Goal: Task Accomplishment & Management: Manage account settings

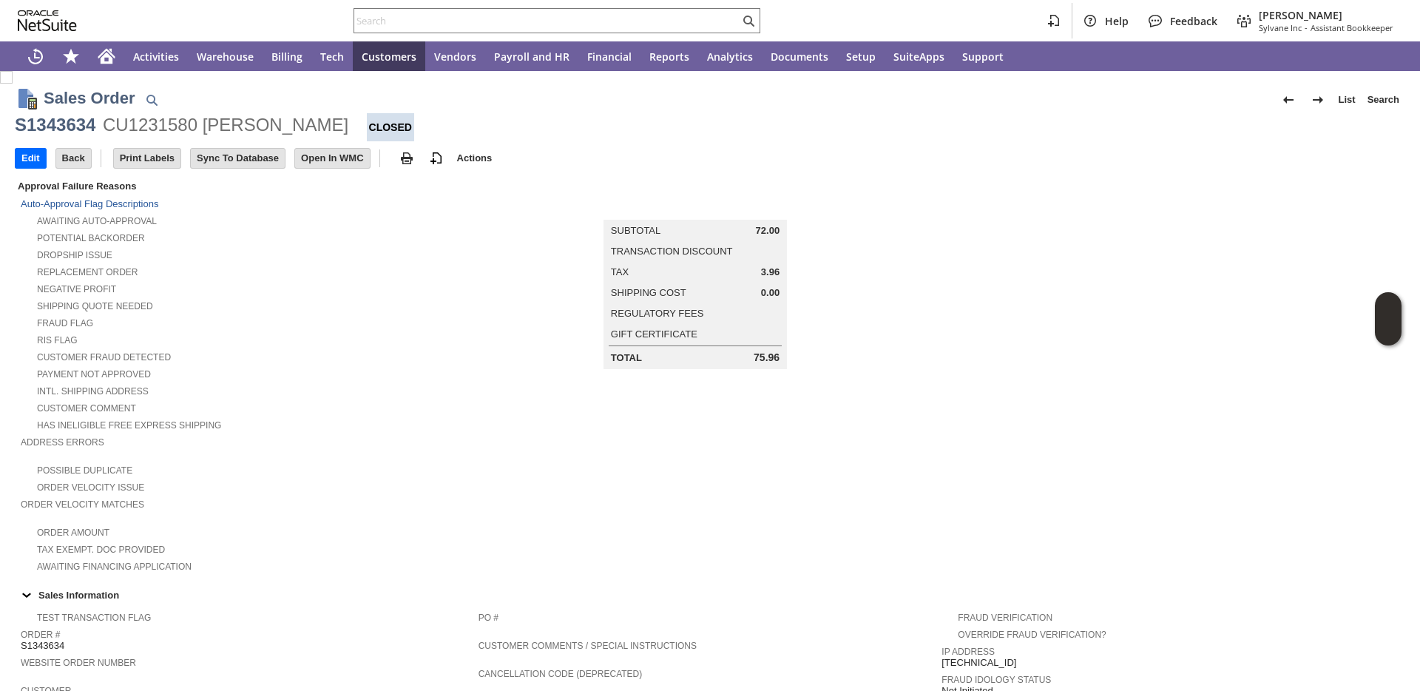
click at [363, 24] on input "text" at bounding box center [546, 21] width 385 height 18
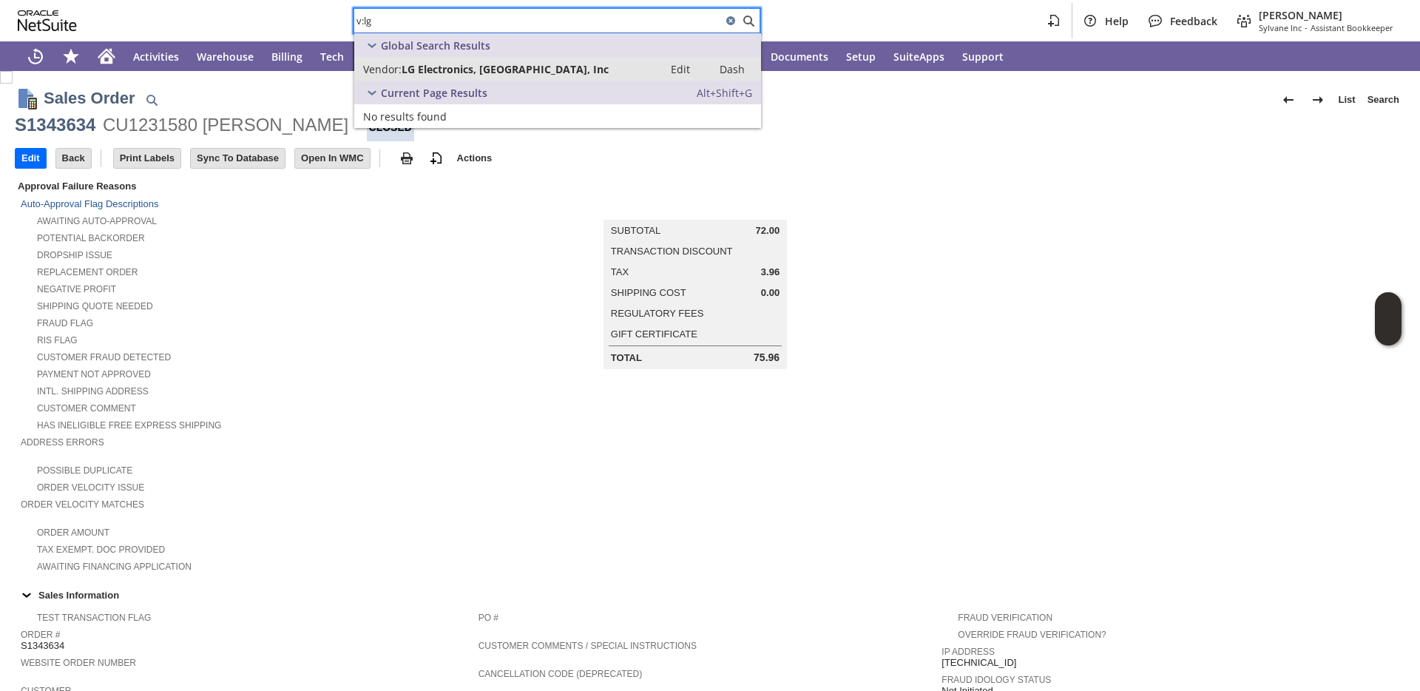
type input "v:lg"
click at [386, 72] on span "Vendor:" at bounding box center [382, 69] width 38 height 14
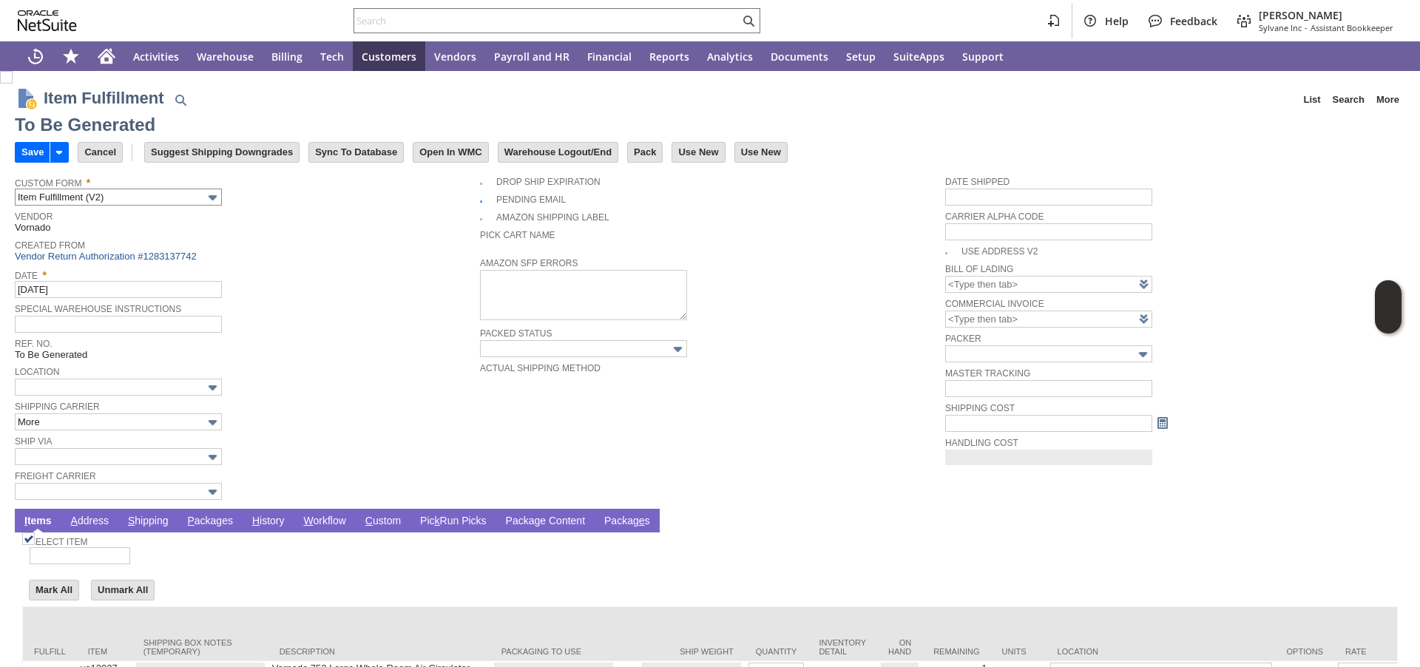
type input "0.00"
click at [193, 522] on link "P ackages" at bounding box center [209, 522] width 53 height 14
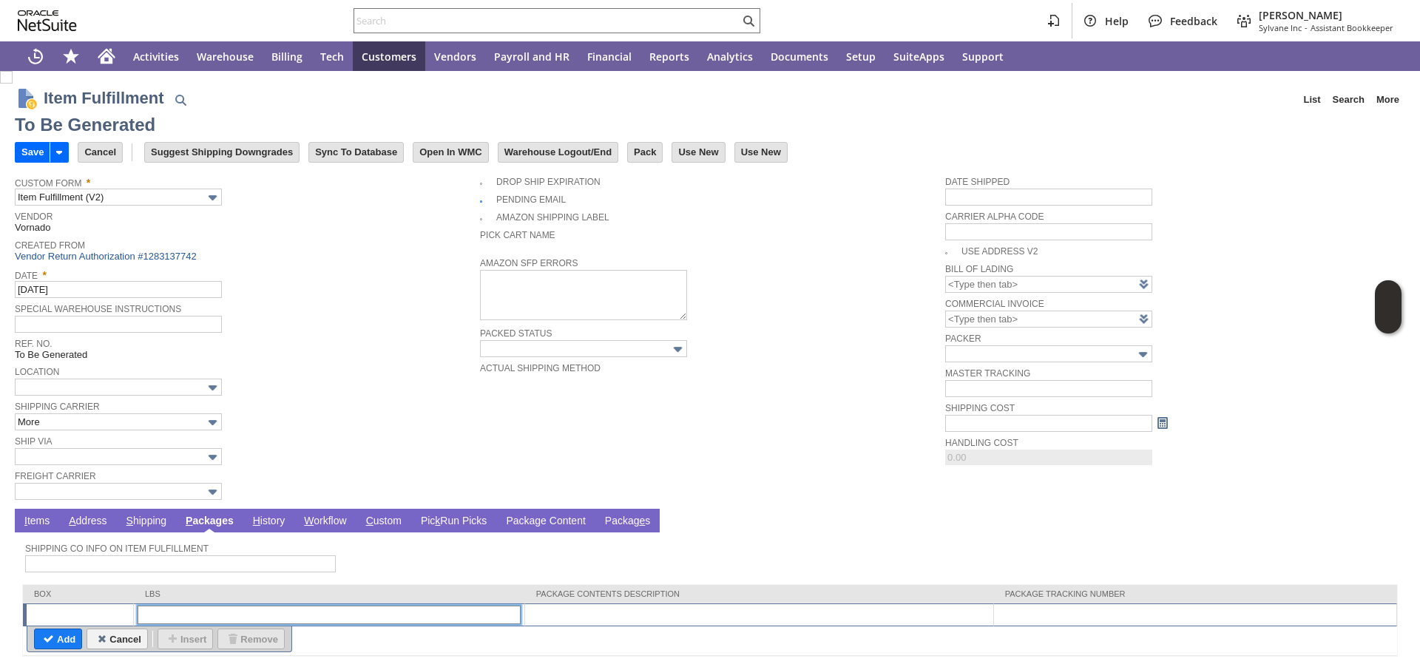
click at [253, 614] on input "text" at bounding box center [329, 615] width 383 height 18
type input "1"
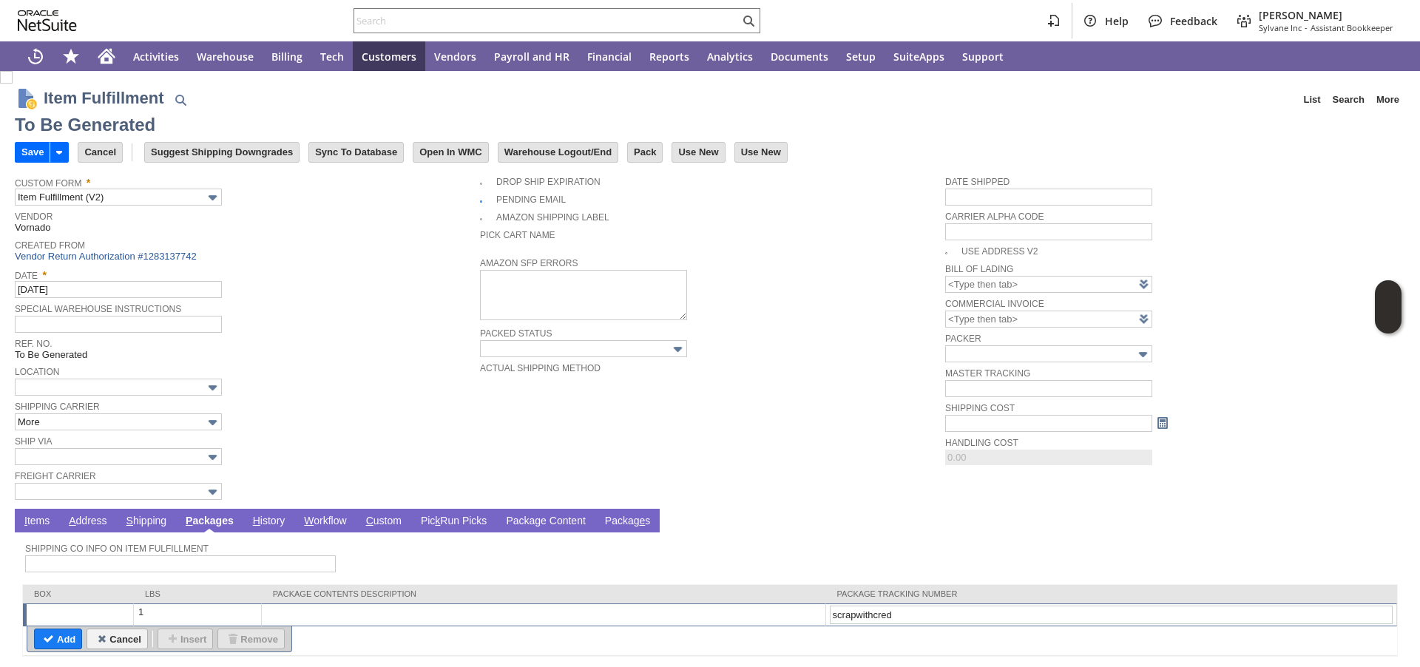
type input "scrapwithcredi"
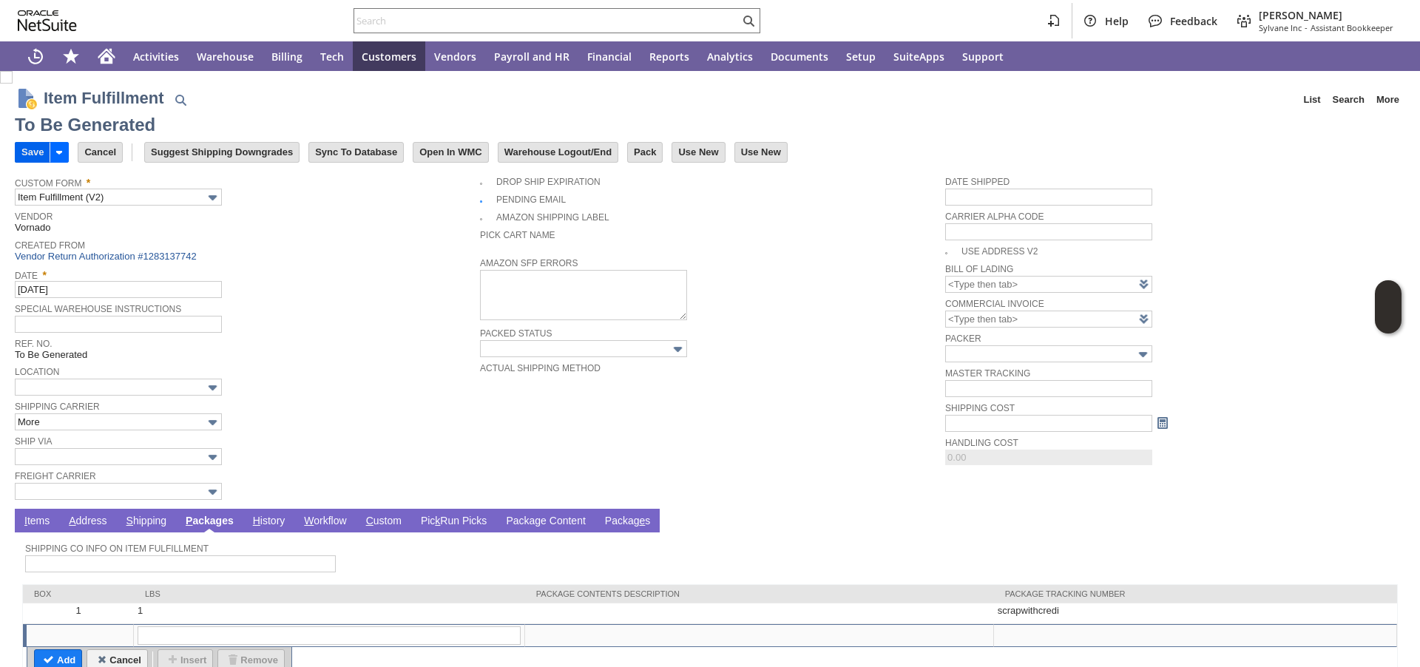
click at [28, 149] on input "Save" at bounding box center [33, 152] width 34 height 19
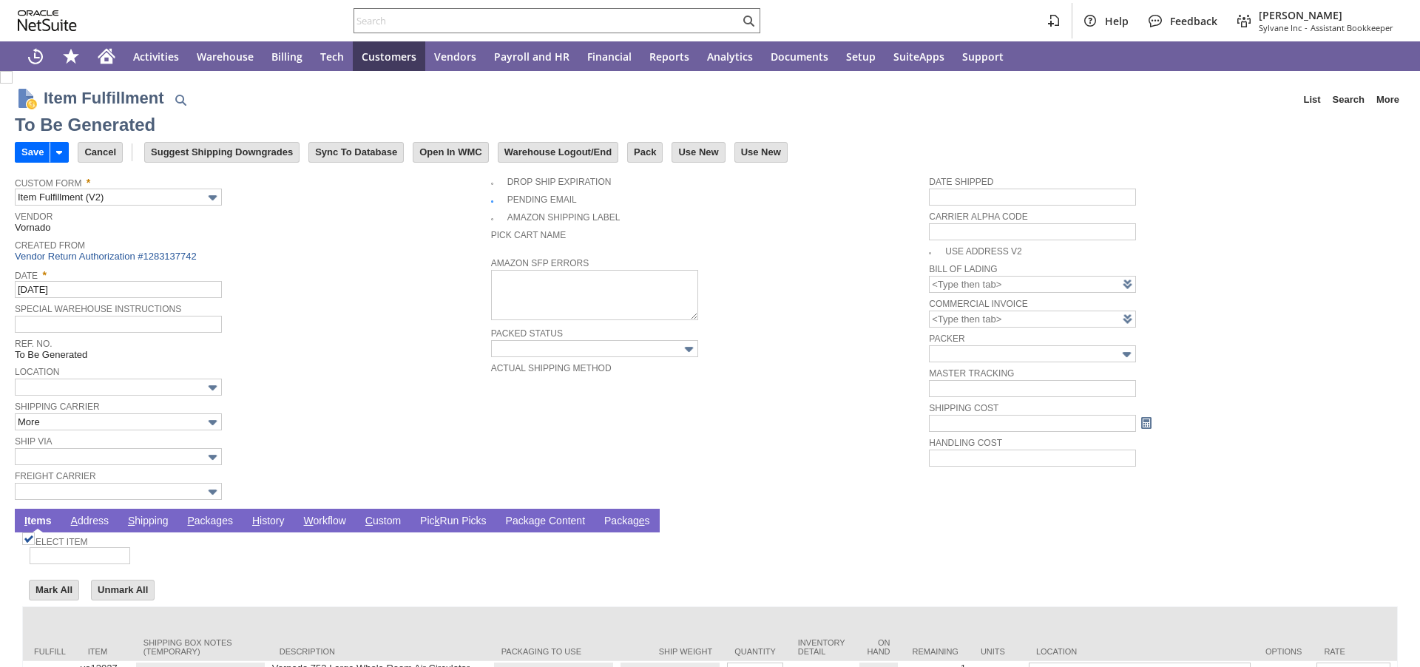
type input "0.00"
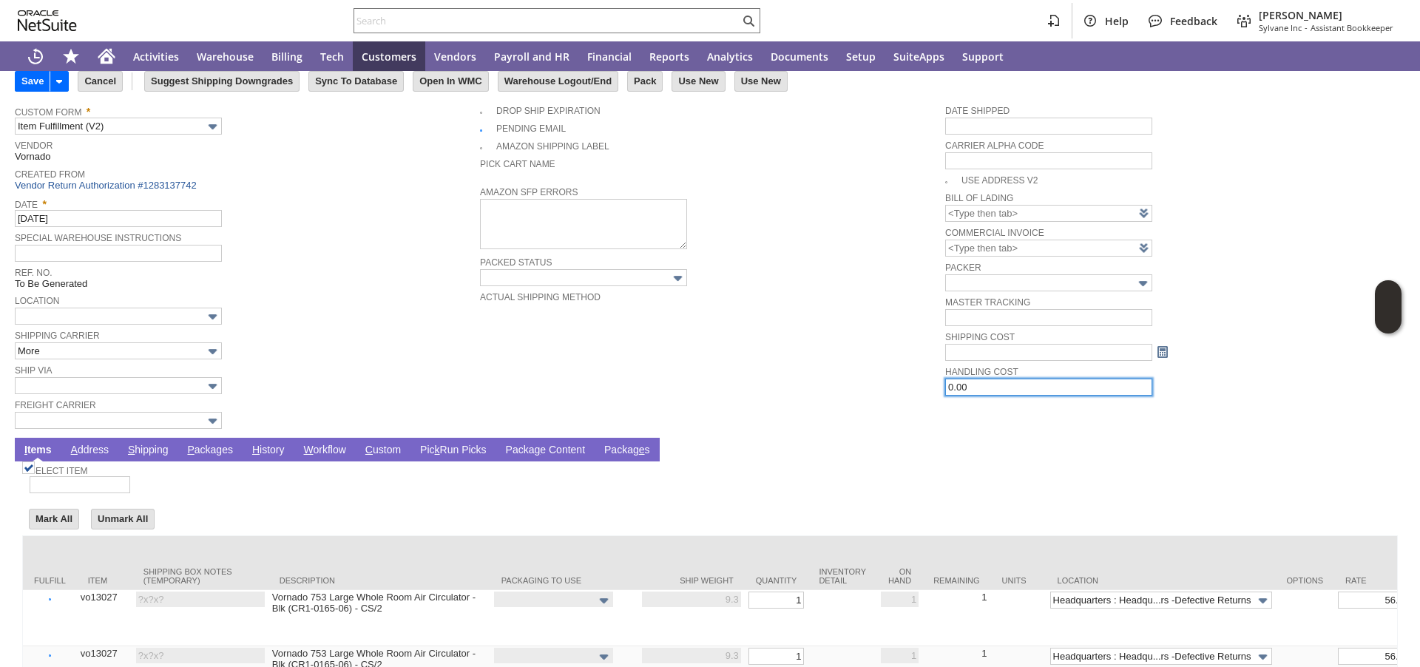
scroll to position [355, 0]
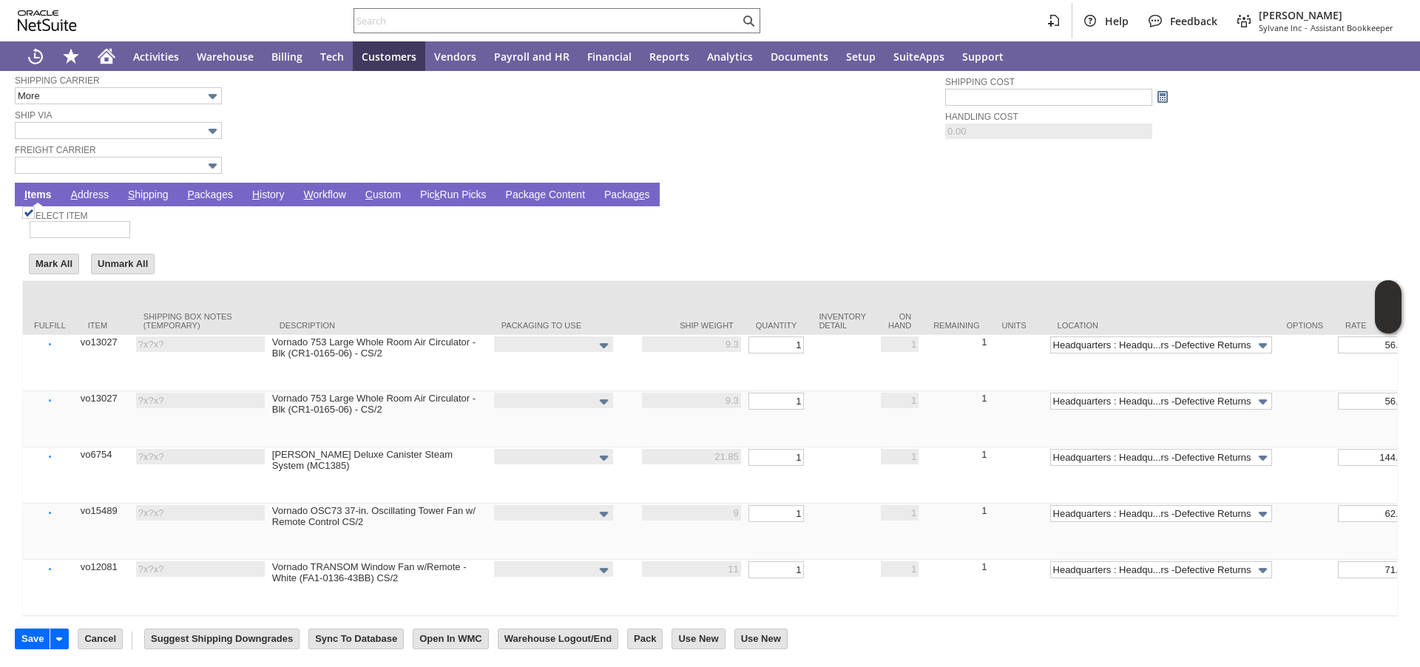
click at [204, 189] on link "P ackages" at bounding box center [209, 196] width 53 height 14
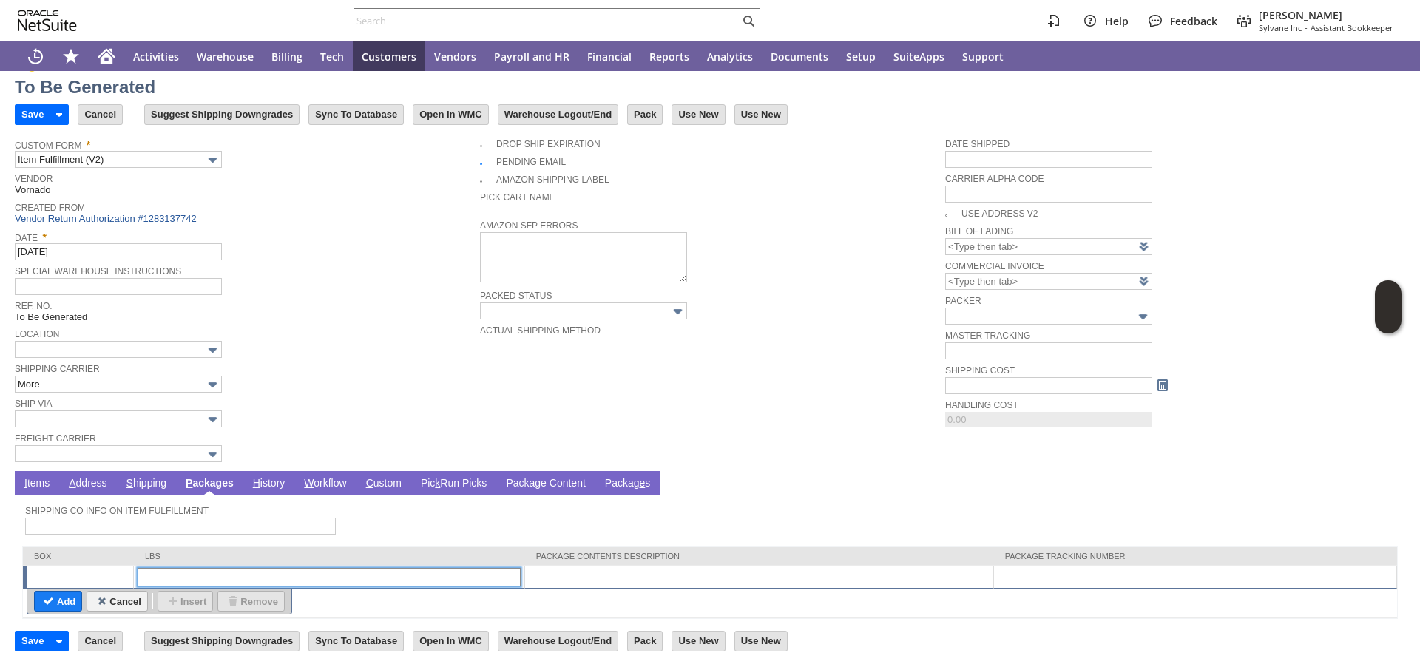
click at [216, 572] on input "text" at bounding box center [329, 577] width 383 height 18
type input "1"
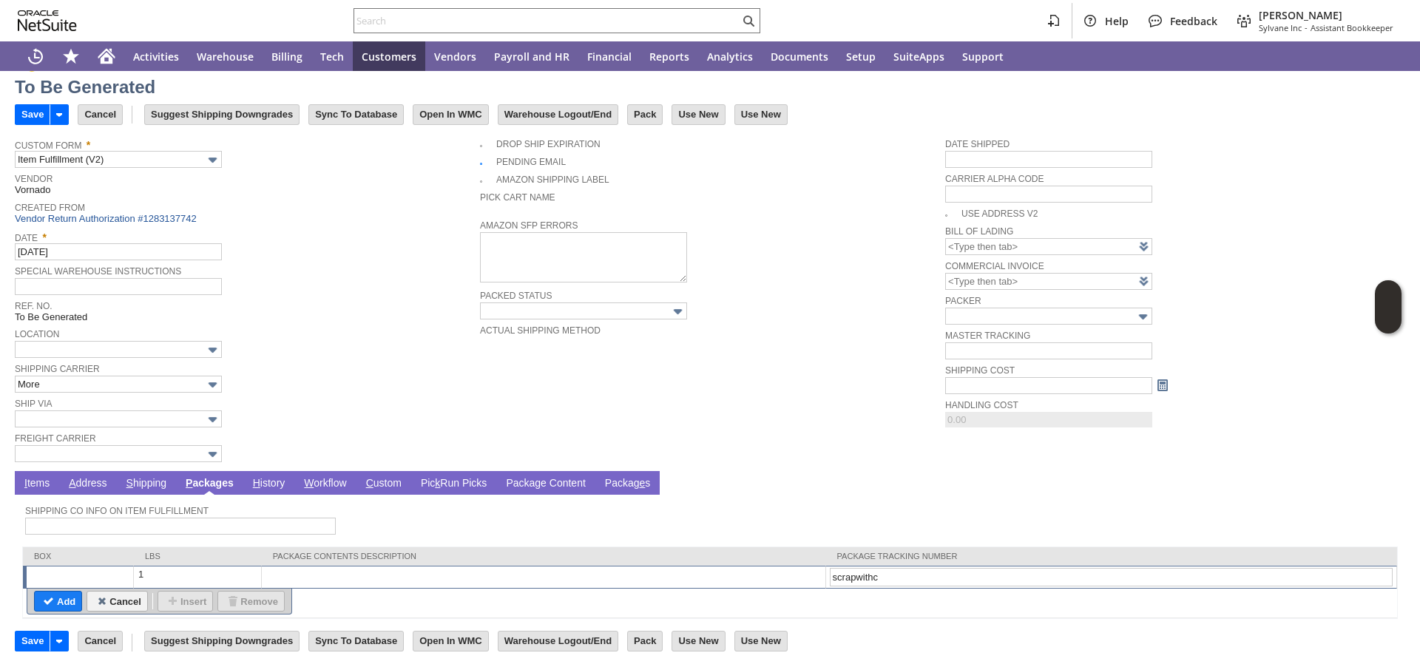
type input "scrapwithcm"
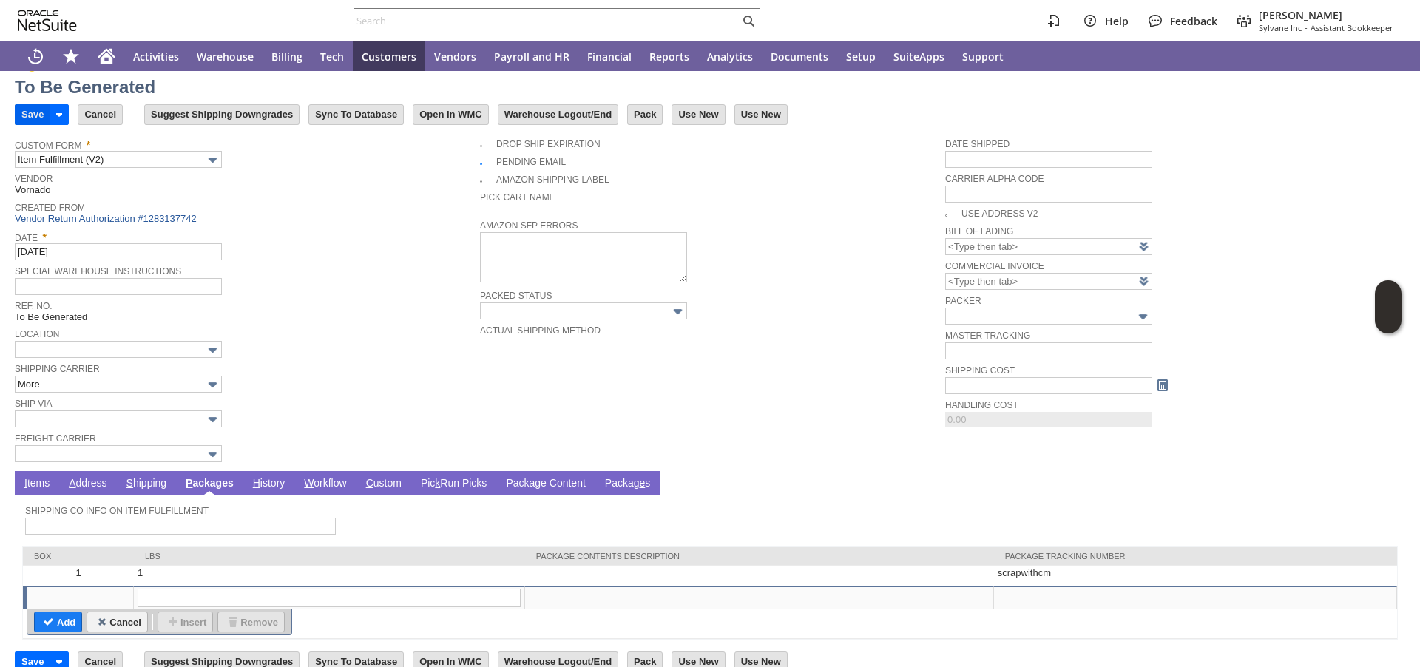
click at [36, 115] on input "Save" at bounding box center [33, 114] width 34 height 19
click at [25, 114] on input "Save" at bounding box center [33, 114] width 34 height 19
click at [678, 25] on input "text" at bounding box center [546, 21] width 385 height 18
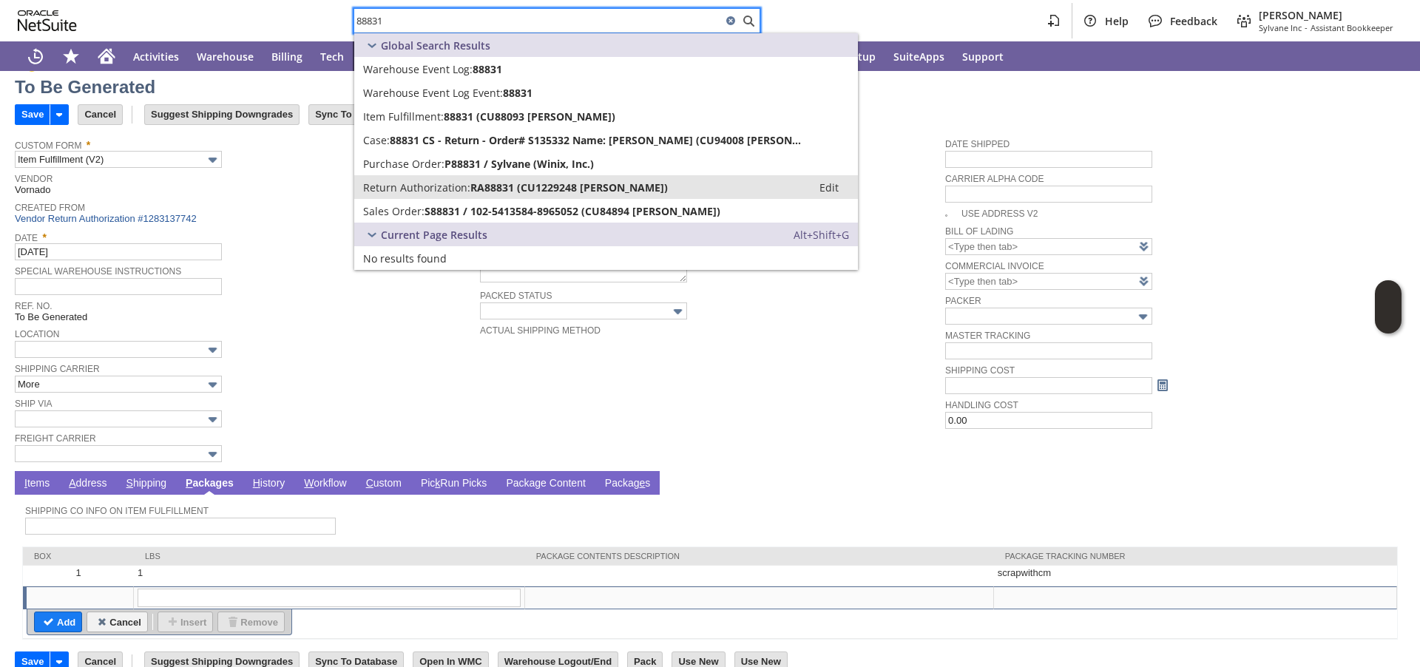
type input "88831"
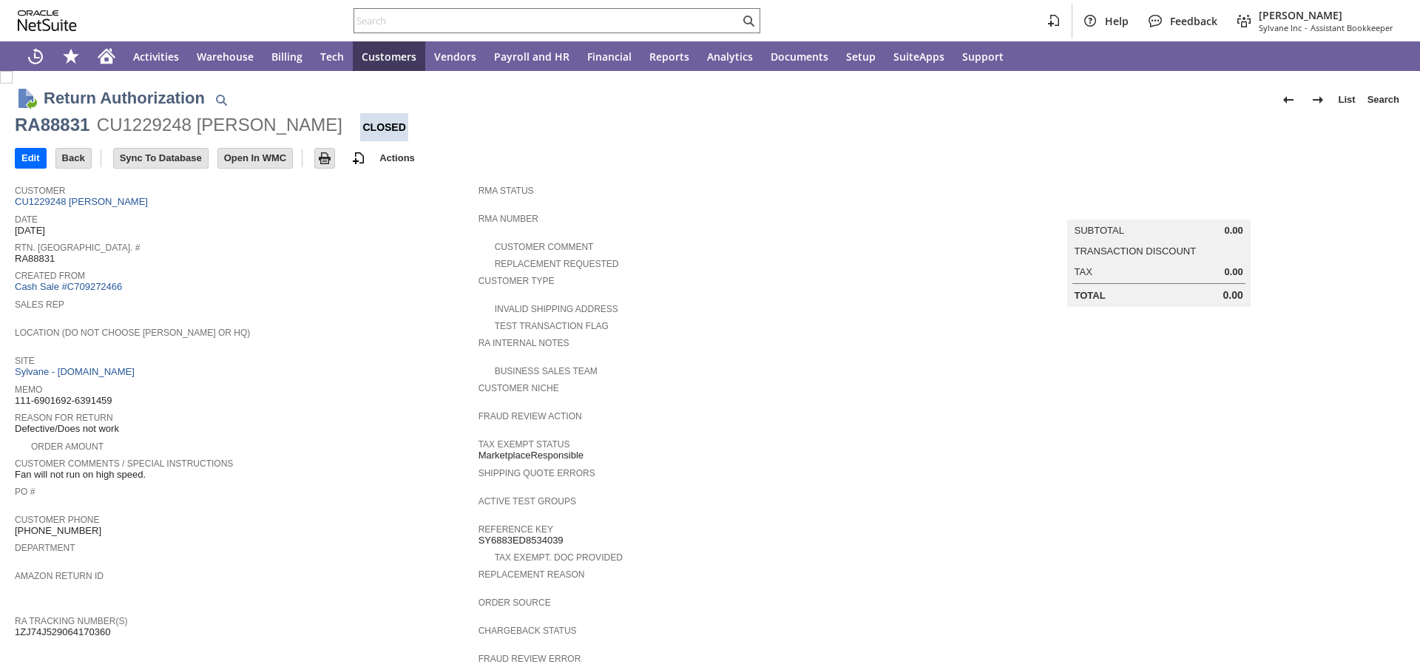
scroll to position [417, 0]
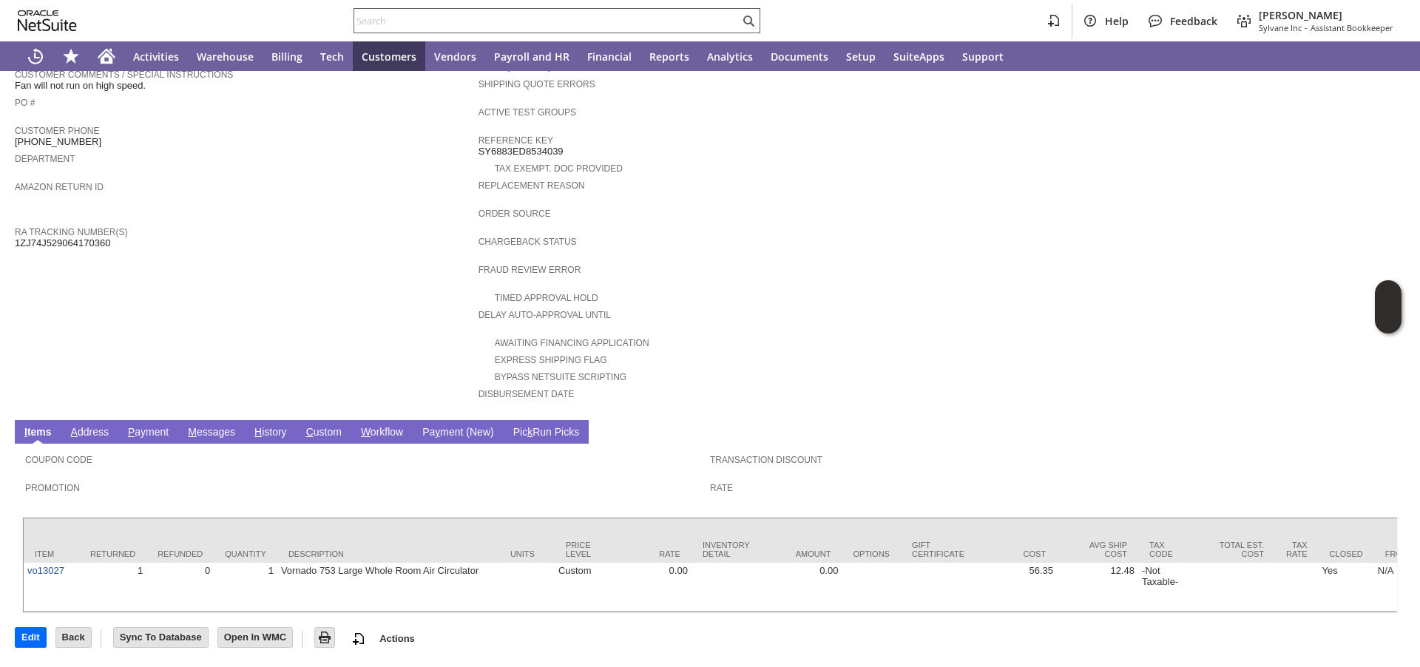
click at [389, 20] on input "text" at bounding box center [546, 21] width 385 height 18
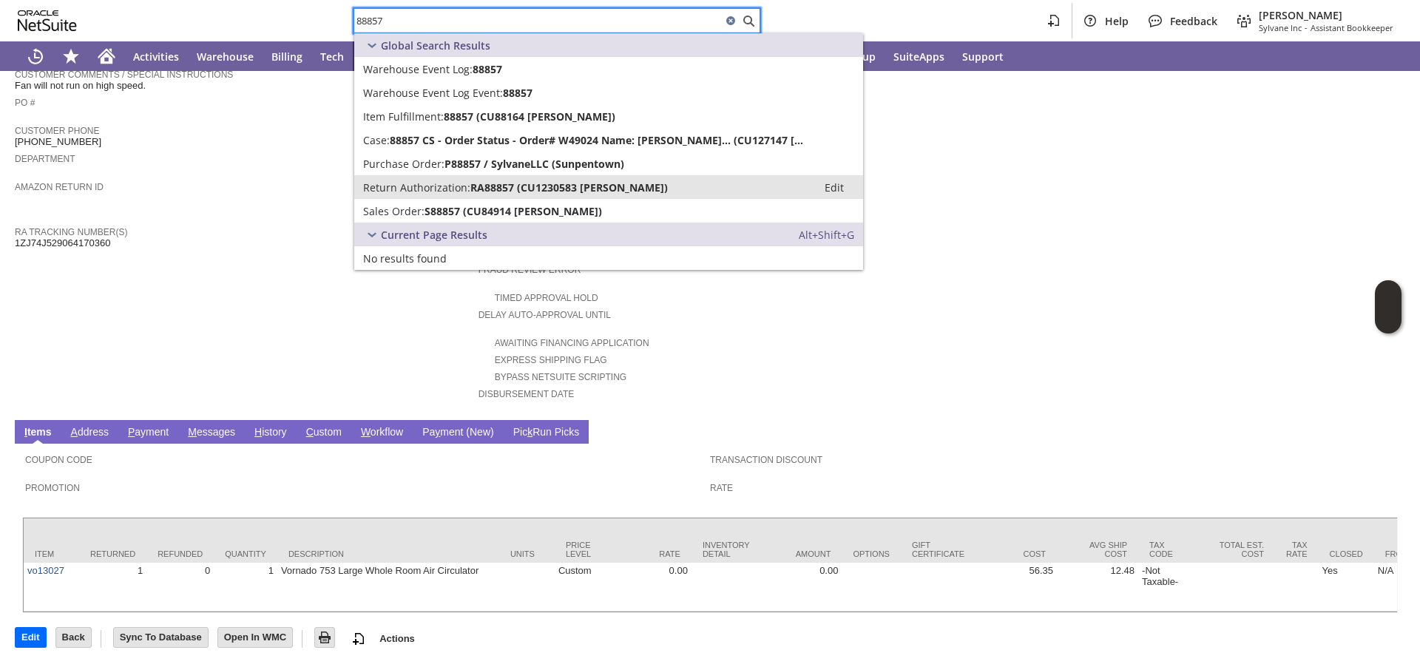
type input "88857"
click at [402, 184] on span "Return Authorization:" at bounding box center [416, 188] width 107 height 14
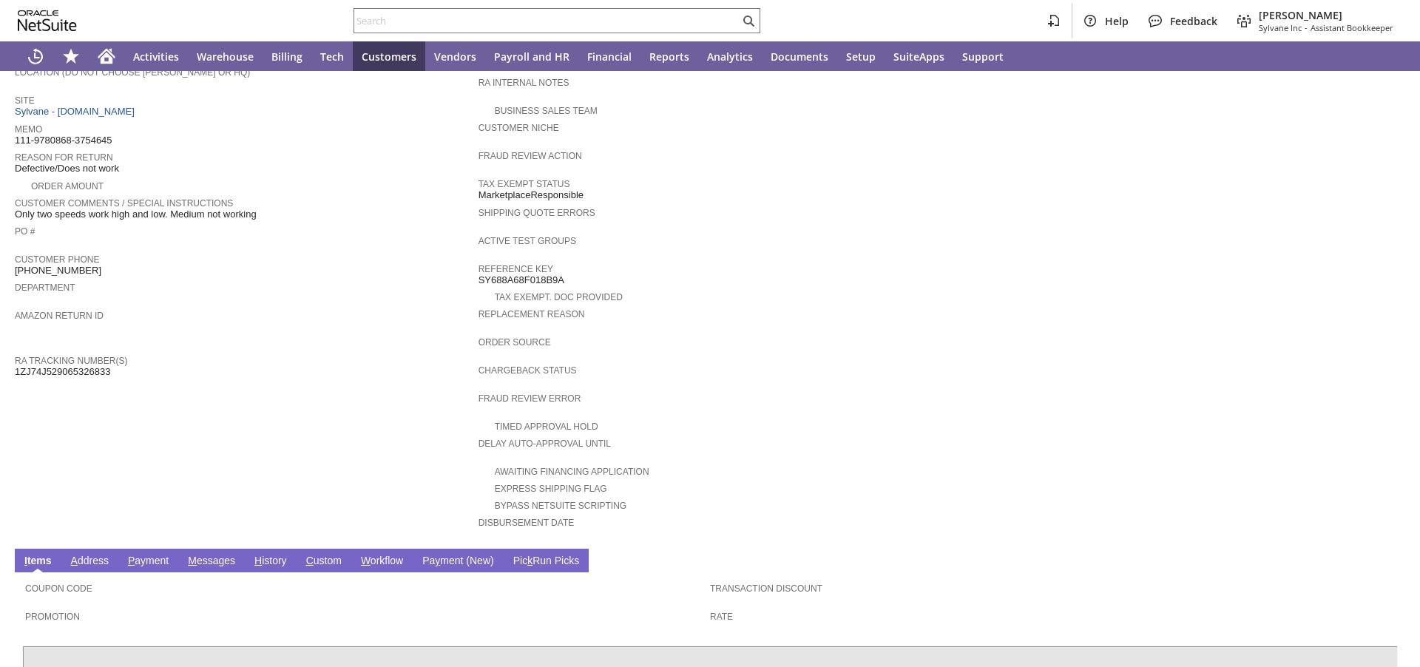
scroll to position [417, 0]
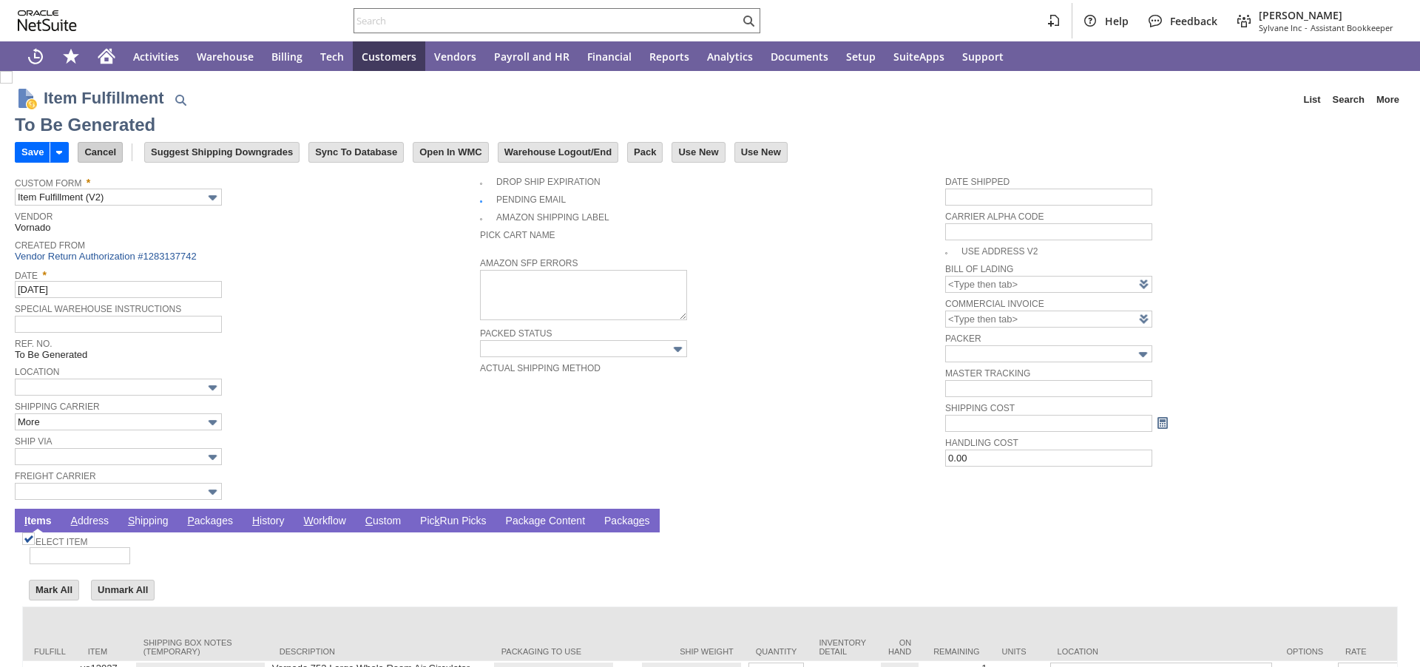
click at [93, 153] on input "Cancel" at bounding box center [100, 152] width 44 height 19
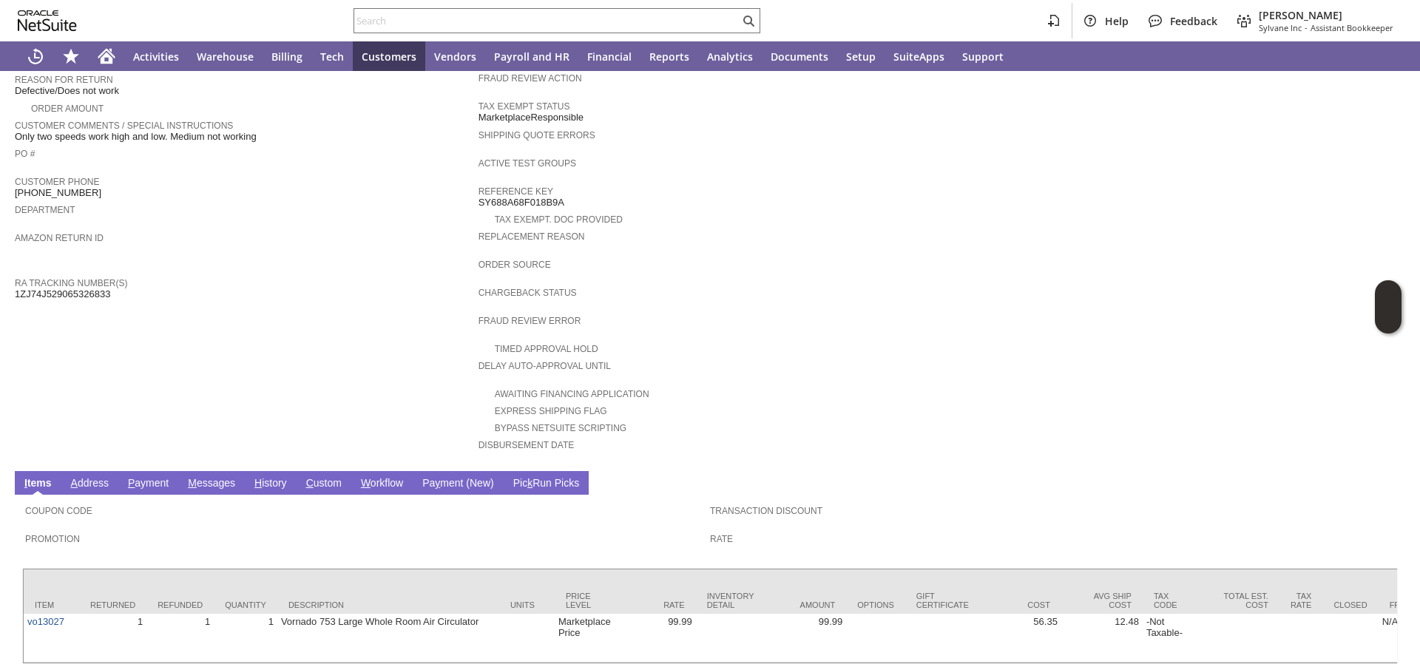
scroll to position [417, 0]
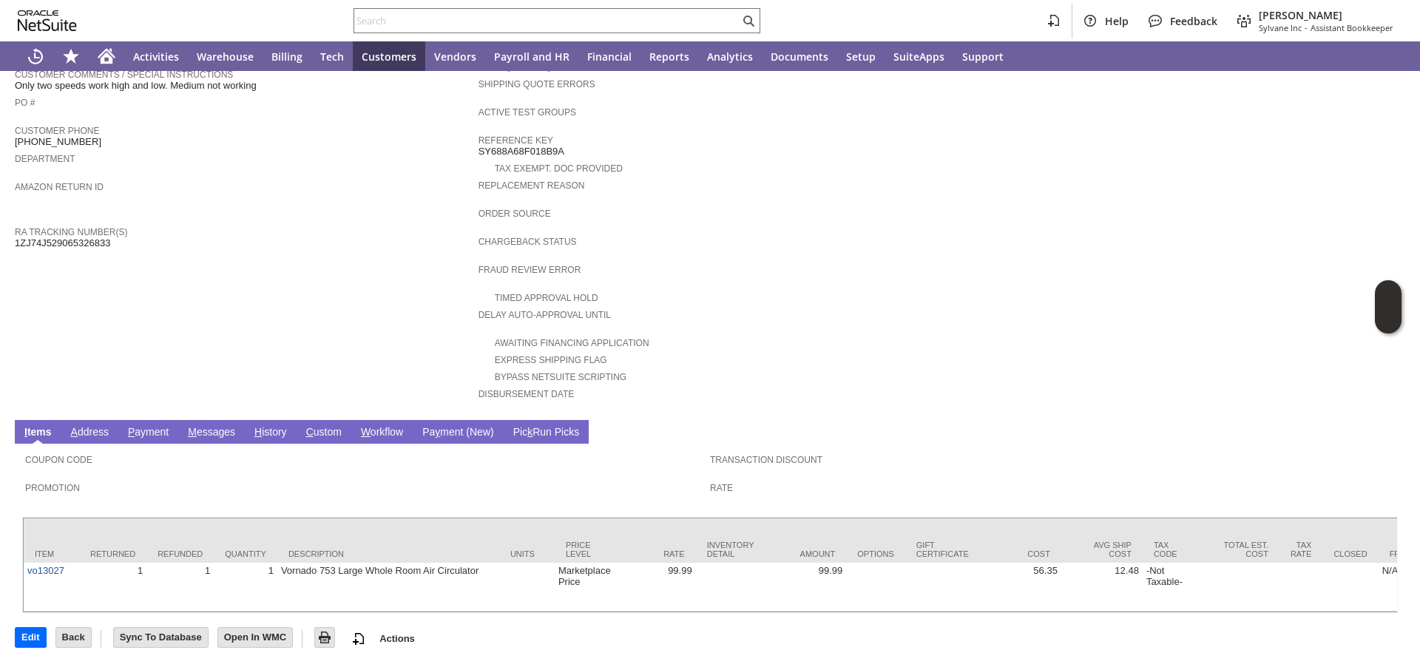
click at [266, 420] on td "H istory" at bounding box center [271, 432] width 52 height 24
click at [266, 426] on link "H istory" at bounding box center [271, 433] width 40 height 14
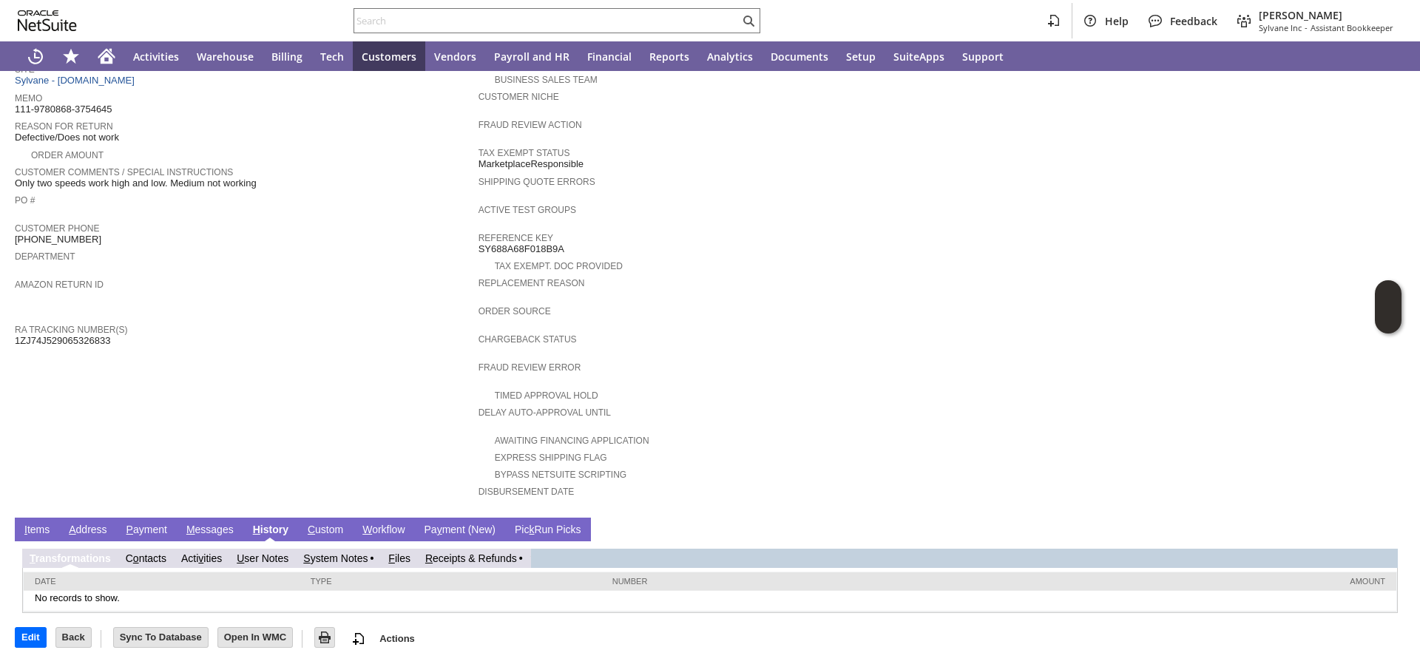
scroll to position [0, 0]
click at [433, 559] on link "R eceipts & Refunds" at bounding box center [471, 559] width 92 height 12
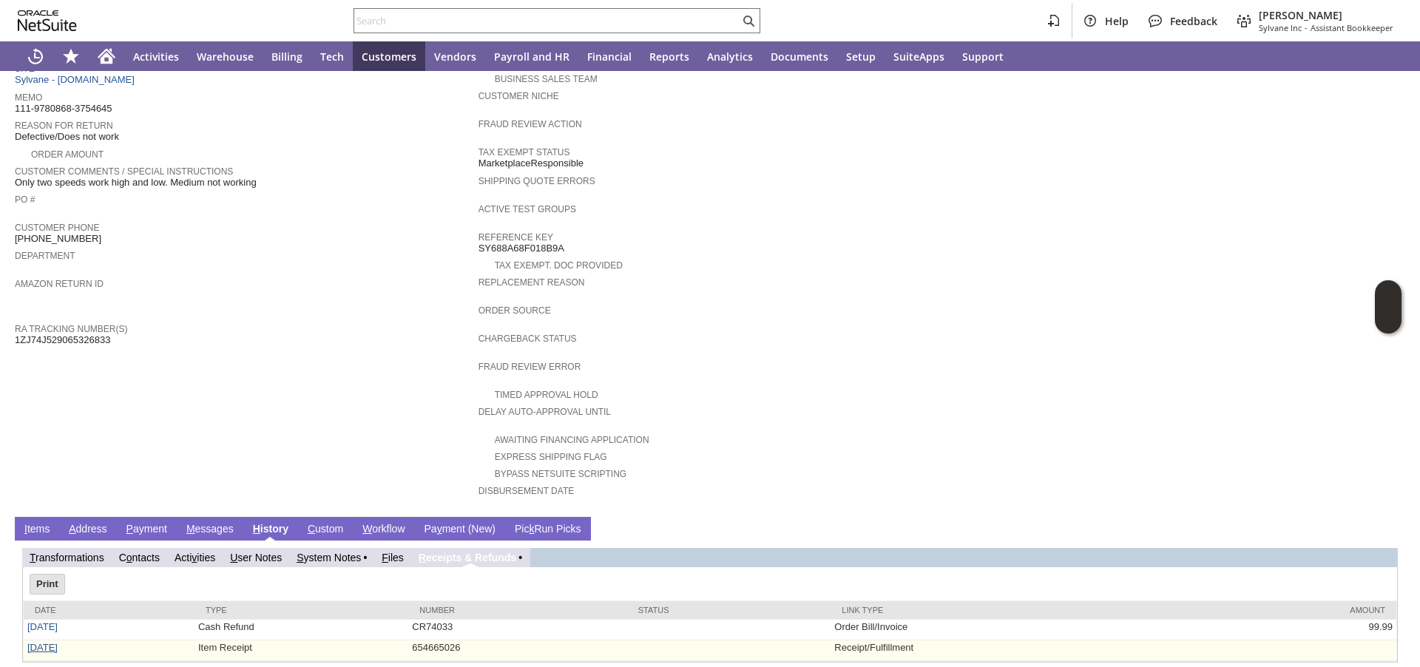
click at [55, 652] on link "8/7/2025" at bounding box center [42, 647] width 30 height 11
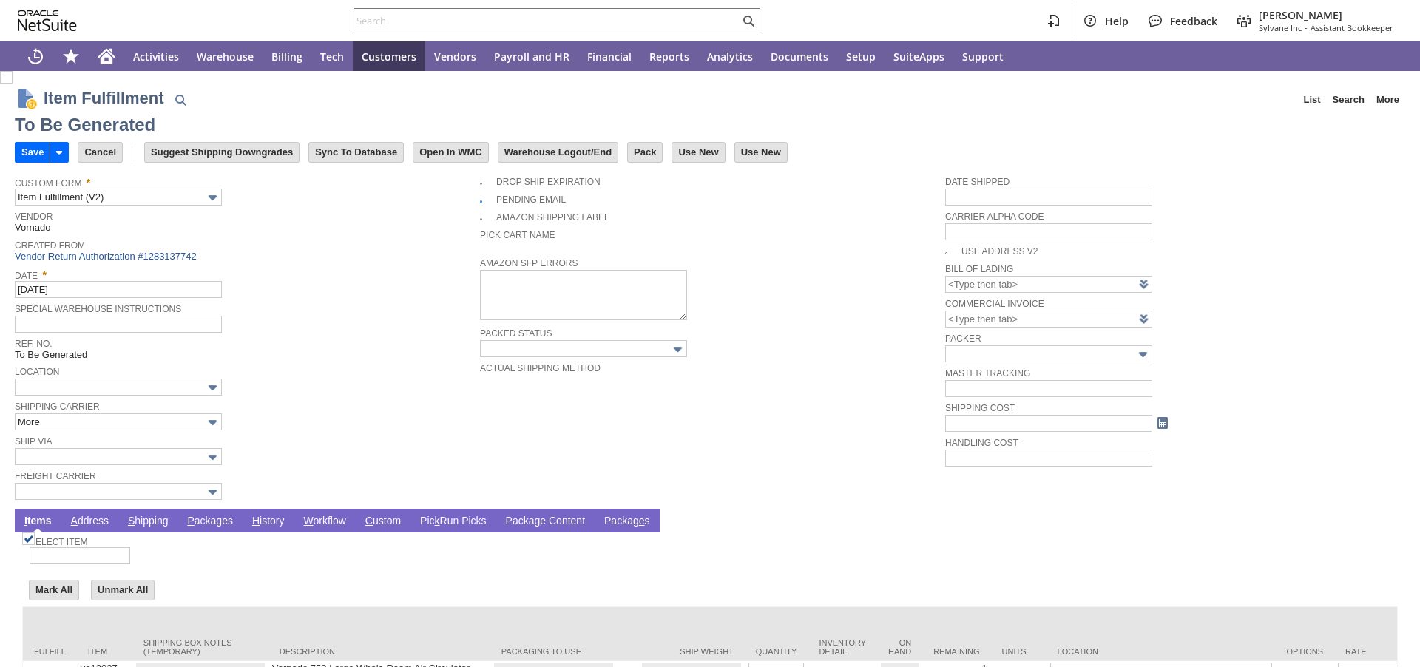
type input "0.00"
type input "Add"
click at [200, 527] on link "P ackages" at bounding box center [209, 522] width 53 height 14
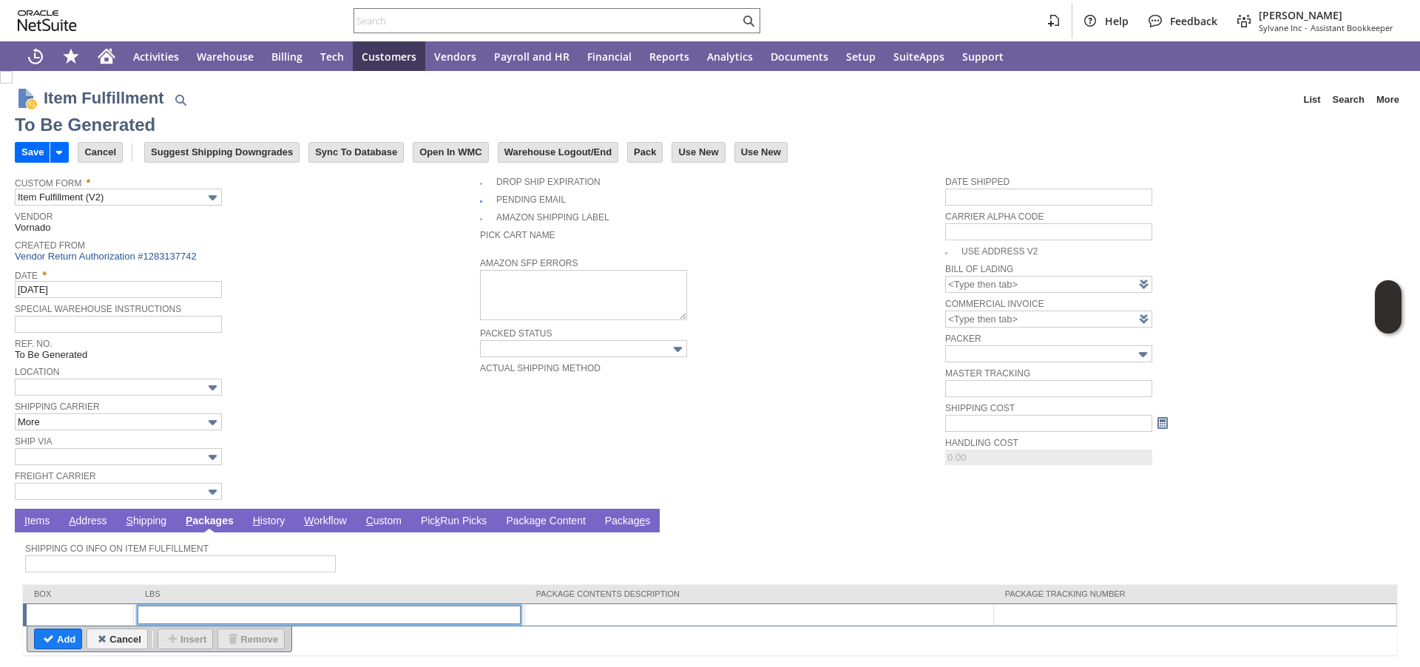
click at [181, 612] on input "text" at bounding box center [329, 615] width 383 height 18
type input "1"
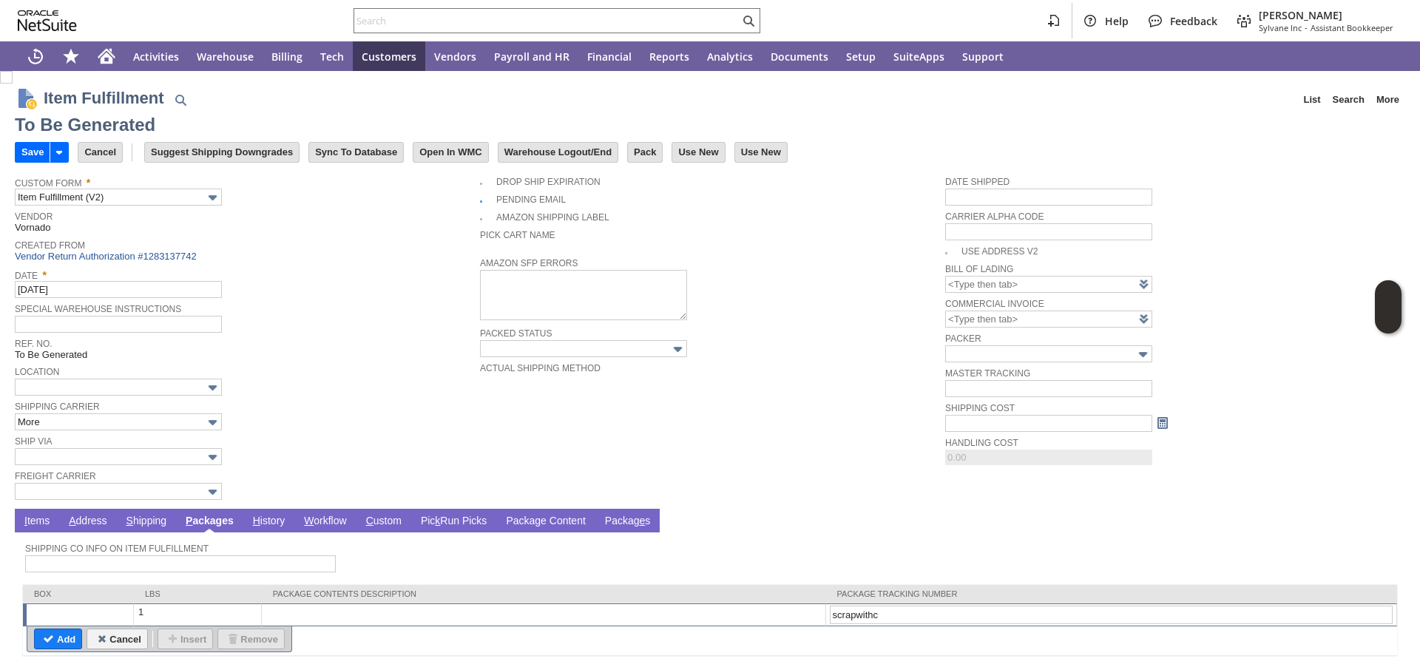
type input "scrapwithcm"
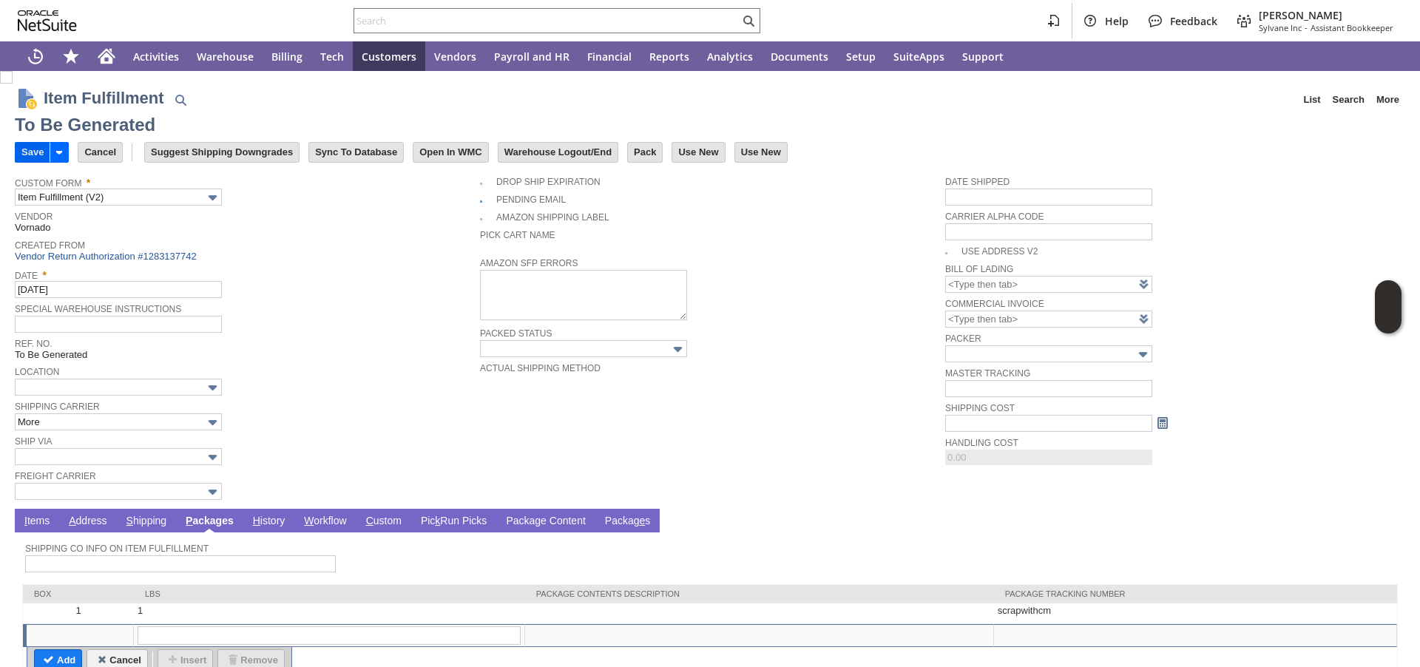
click at [40, 155] on input "Save" at bounding box center [33, 152] width 34 height 19
